Goal: Navigation & Orientation: Find specific page/section

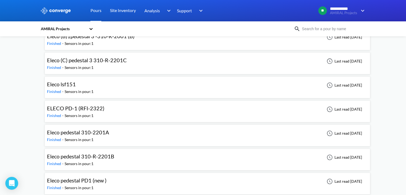
scroll to position [107, 0]
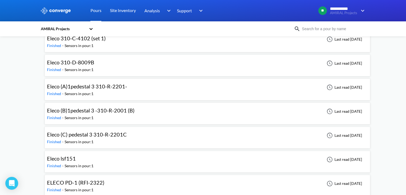
click at [53, 29] on div "AMIRAL Projects" at bounding box center [63, 29] width 46 height 6
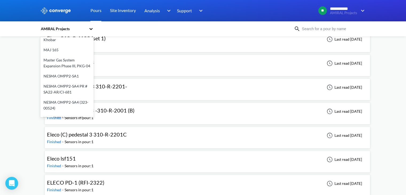
scroll to position [209, 0]
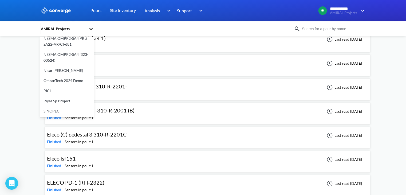
click at [68, 78] on div "OmranTech 2024 Demo" at bounding box center [66, 80] width 53 height 10
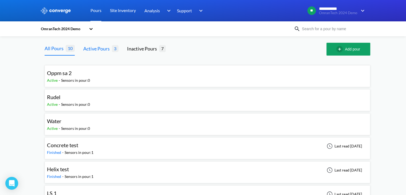
click at [99, 51] on div "Active Pours" at bounding box center [97, 48] width 29 height 7
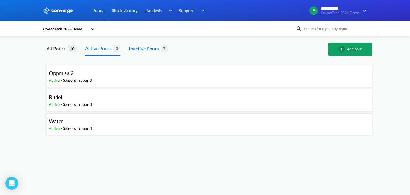
click at [142, 52] on div "Inactive Pours" at bounding box center [145, 48] width 32 height 7
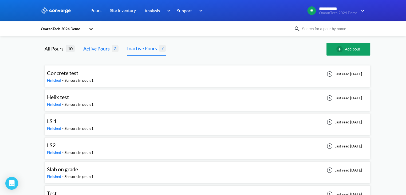
click at [101, 48] on div "Active Pours" at bounding box center [97, 48] width 29 height 7
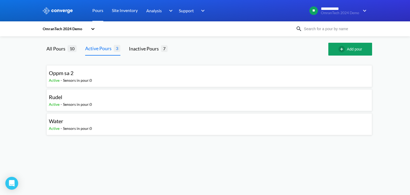
click at [62, 75] on span "Oppm sa 2" at bounding box center [61, 73] width 25 height 6
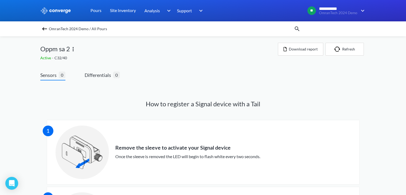
click at [48, 29] on img at bounding box center [44, 29] width 6 height 6
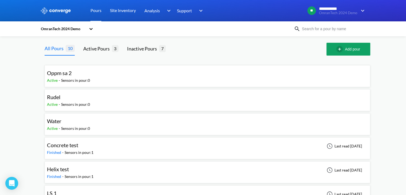
click at [70, 99] on div "Rudel" at bounding box center [68, 97] width 43 height 8
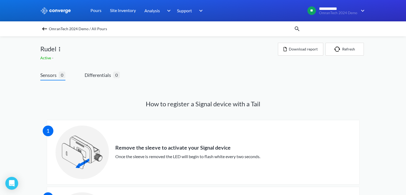
click at [47, 27] on img at bounding box center [44, 29] width 6 height 6
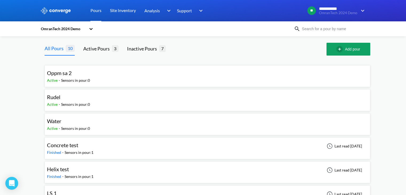
click at [70, 122] on div "Water" at bounding box center [68, 121] width 43 height 8
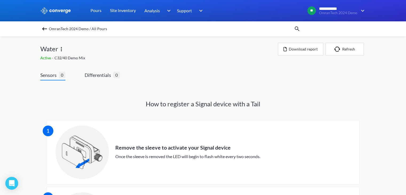
click at [60, 48] on img at bounding box center [61, 49] width 6 height 6
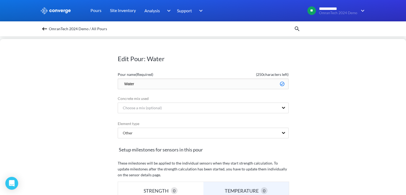
click at [22, 7] on div at bounding box center [203, 10] width 406 height 21
click at [45, 29] on img at bounding box center [44, 29] width 6 height 6
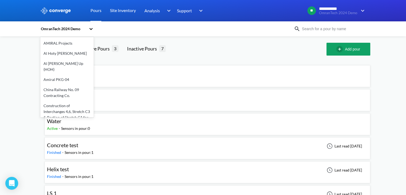
click at [72, 31] on div "OmranTech 2024 Demo" at bounding box center [63, 29] width 46 height 6
click at [60, 104] on div "Construction of Interchanges 4,6, Stretch C3 & Portion of Stretch C1 for Highwa…" at bounding box center [66, 115] width 53 height 28
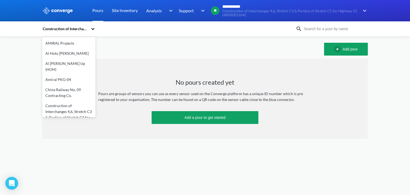
click at [68, 29] on div "Construction of Interchanges 4,6, Stretch C3 & Portion of Stretch C1 for Highwa…" at bounding box center [65, 29] width 46 height 6
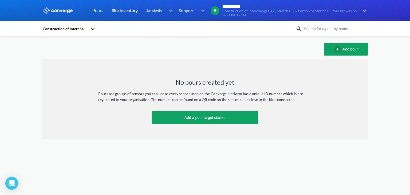
click at [58, 30] on div "Construction of Interchanges 4,6, Stretch C3 & Portion of Stretch C1 for Highwa…" at bounding box center [65, 29] width 46 height 6
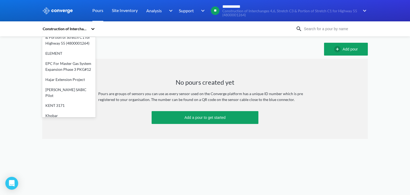
scroll to position [107, 0]
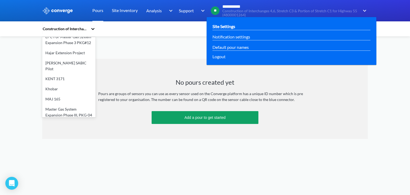
click at [221, 25] on link "Site Settings" at bounding box center [223, 26] width 23 height 7
